Goal: Browse casually

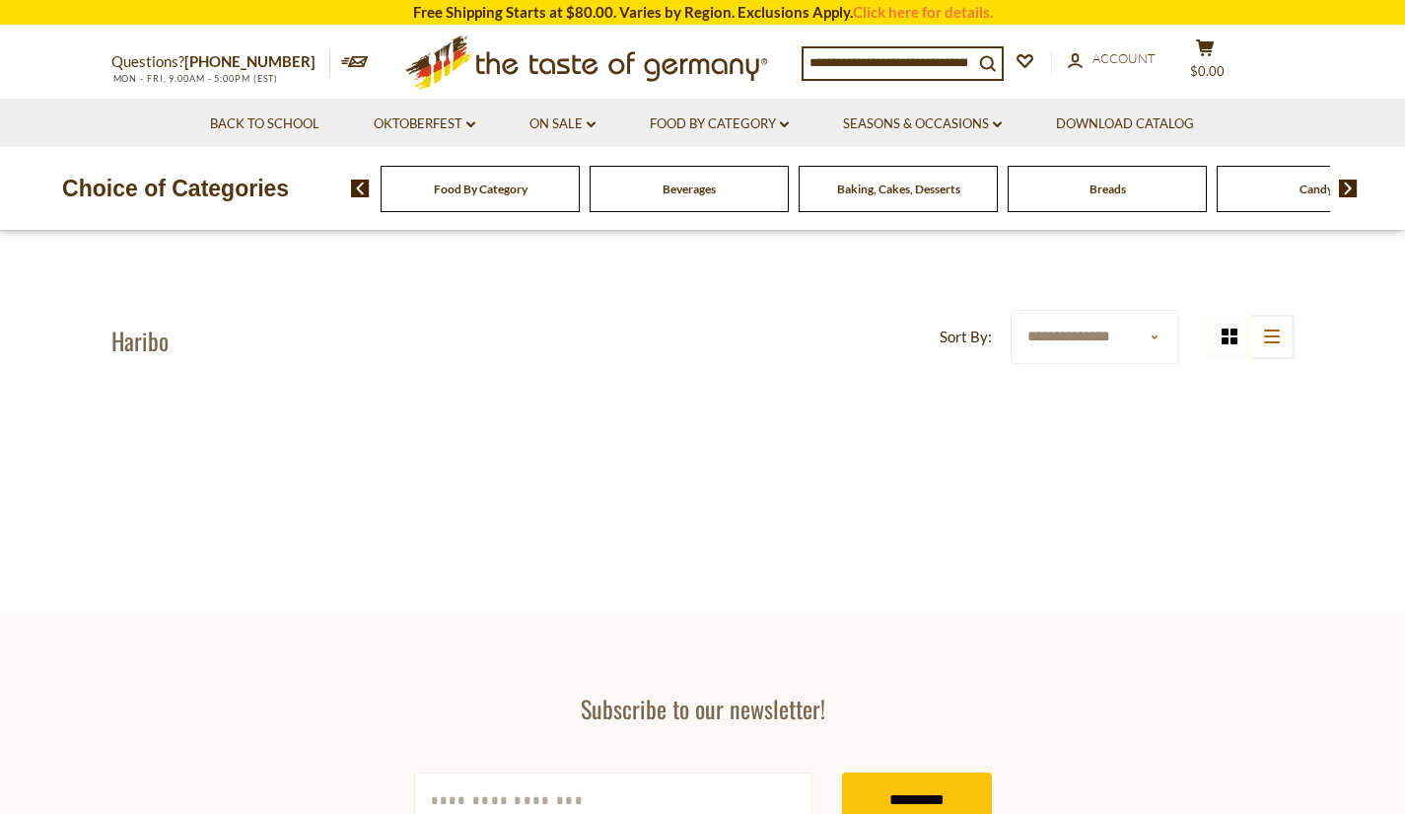
click at [450, 58] on icon ".st0{fill:#EDD300;} .st1{fill:#D33E21;}" at bounding box center [586, 63] width 369 height 72
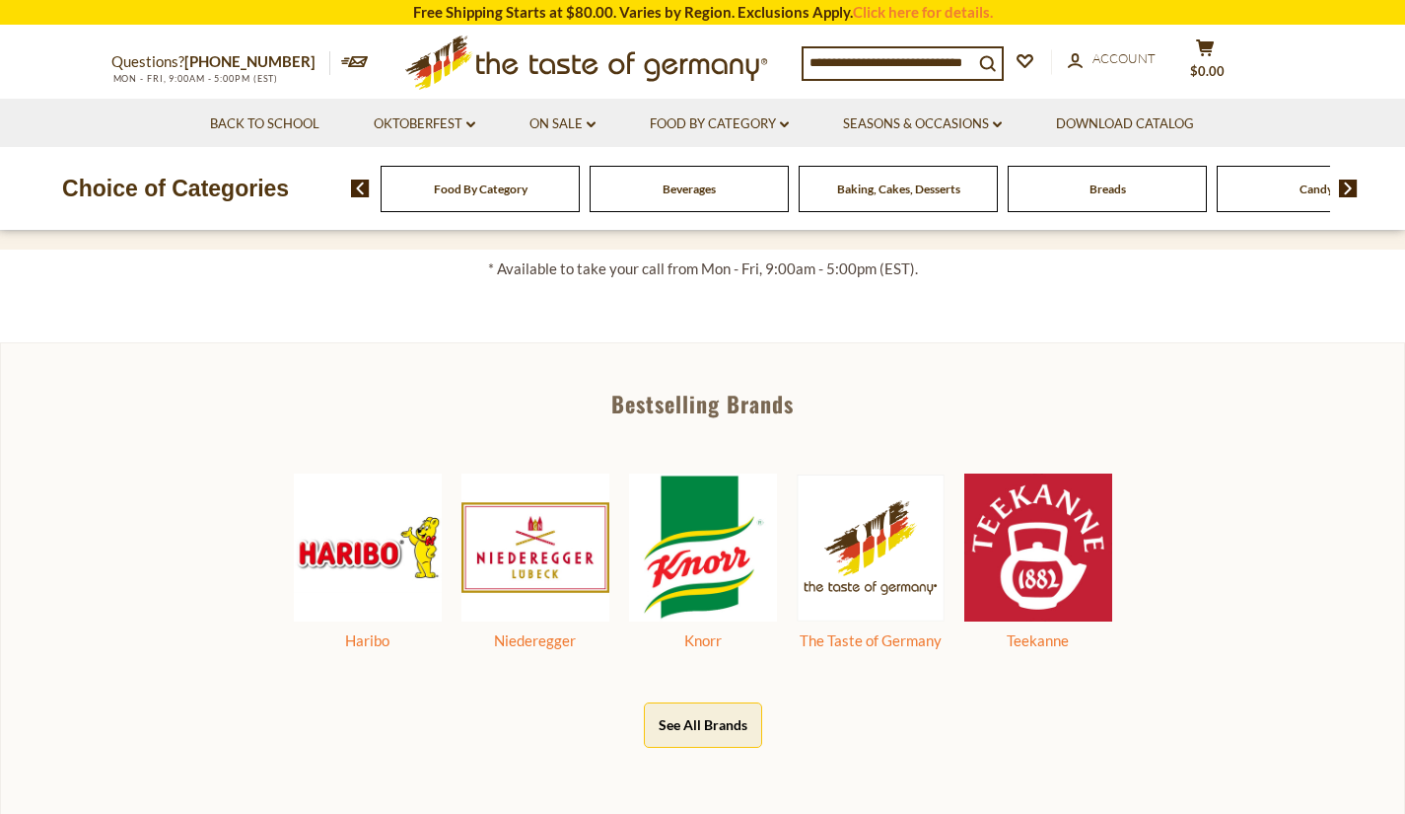
scroll to position [797, 0]
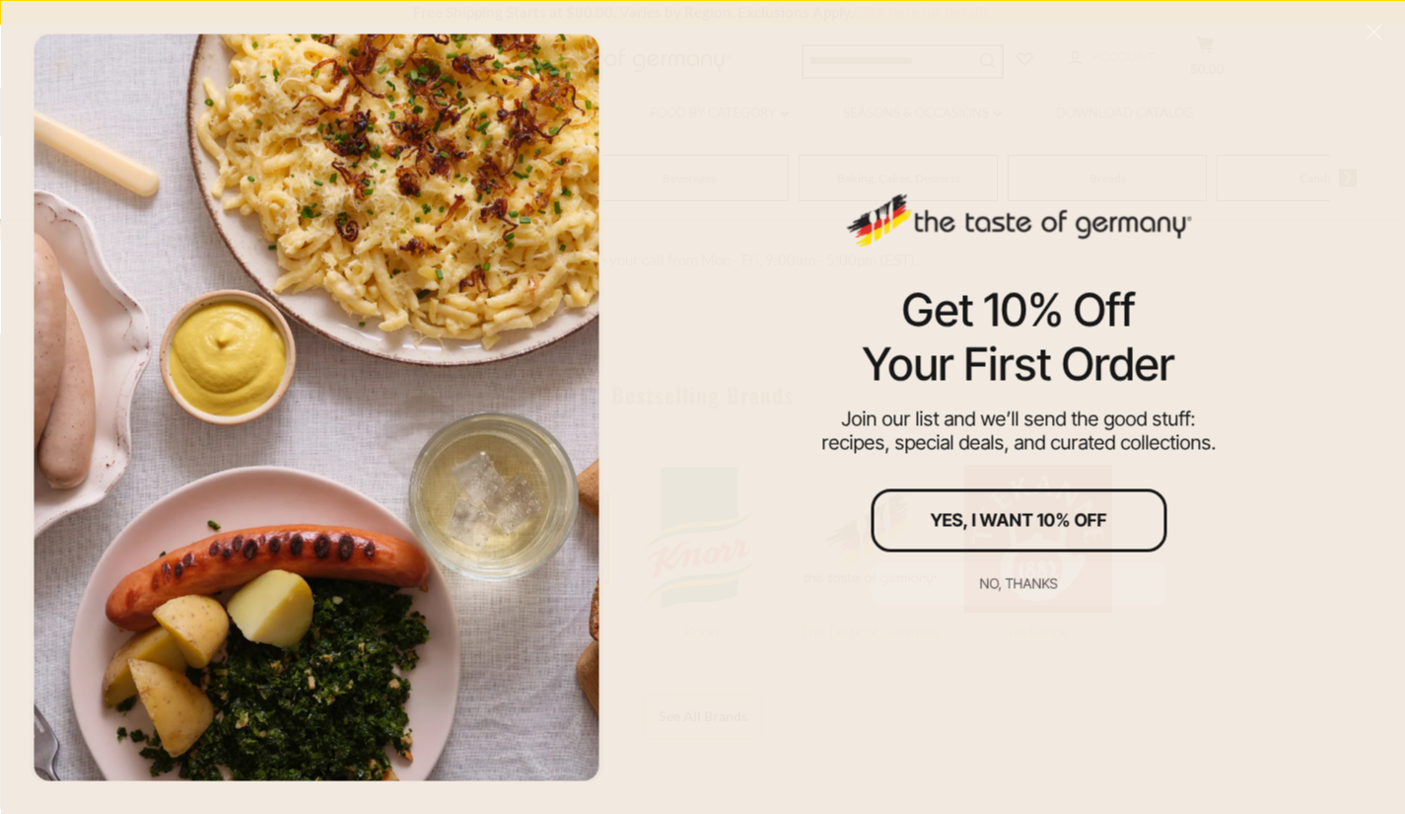
click at [1006, 576] on div "No, thanks" at bounding box center [1019, 583] width 78 height 14
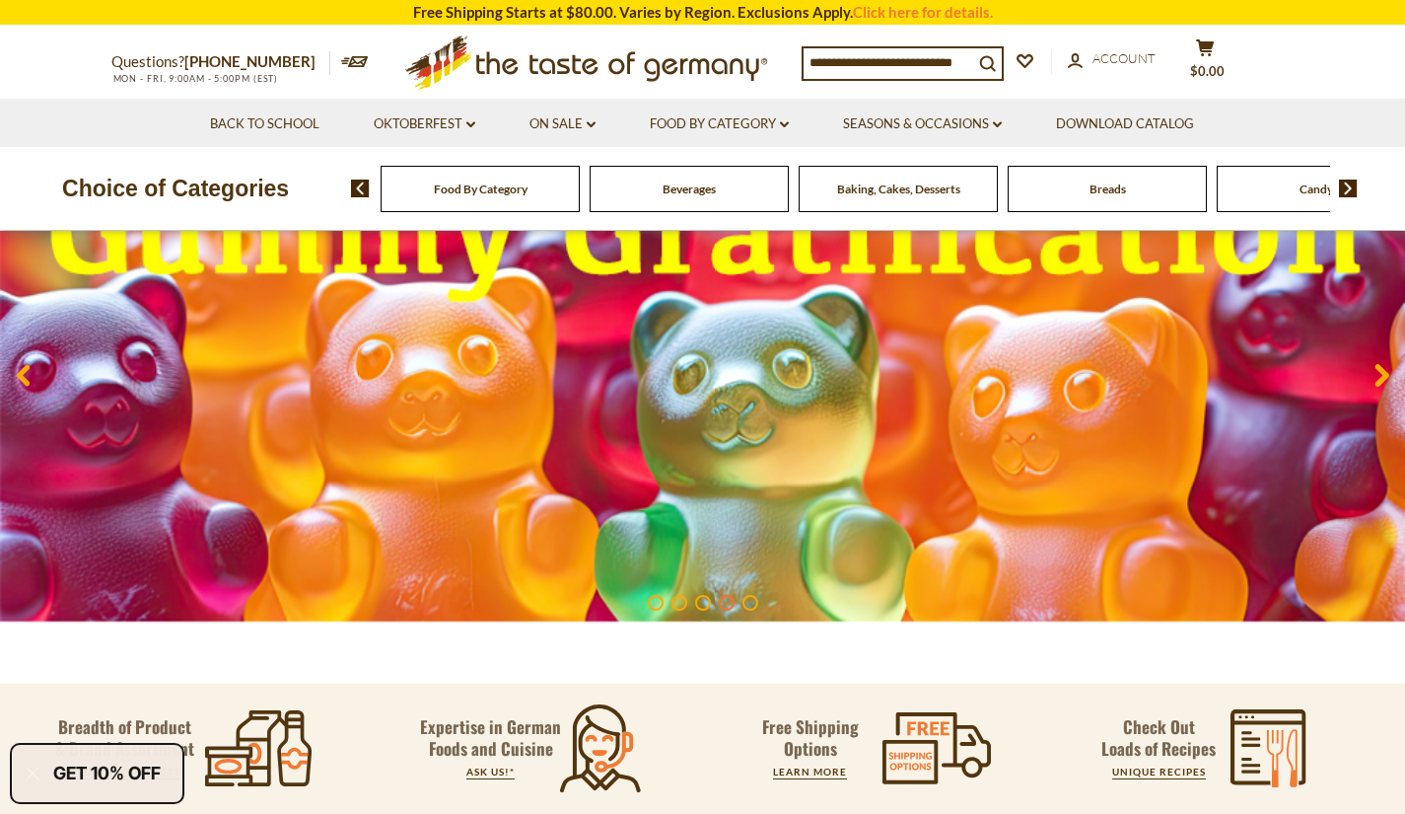
scroll to position [0, 0]
